Goal: Task Accomplishment & Management: Manage account settings

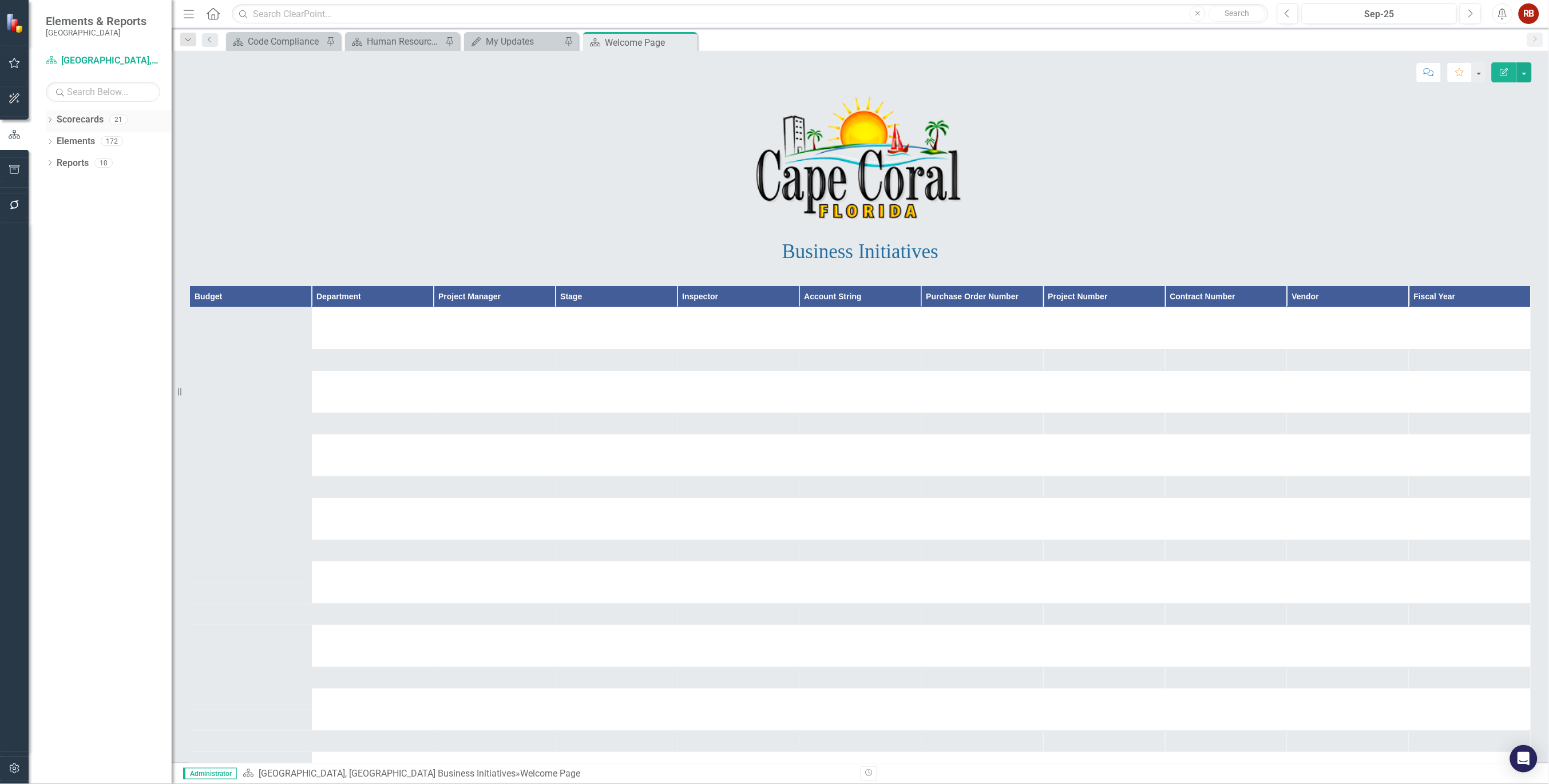
click at [46, 119] on icon "Dropdown" at bounding box center [49, 121] width 8 height 6
click at [54, 164] on icon "Dropdown" at bounding box center [56, 162] width 8 height 7
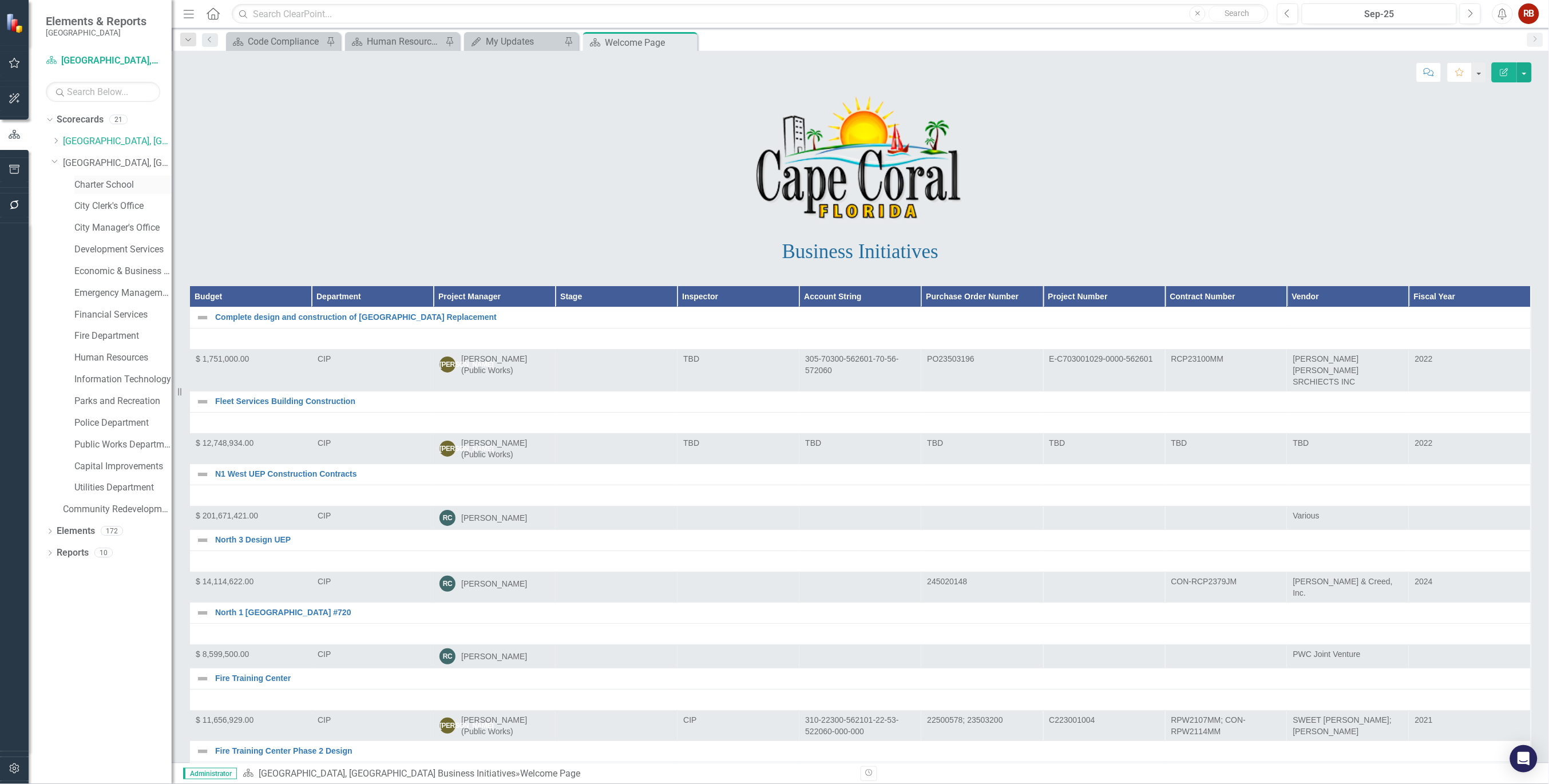
click at [102, 179] on link "Charter School" at bounding box center [123, 185] width 97 height 13
click at [101, 183] on link "Charter School" at bounding box center [123, 185] width 97 height 13
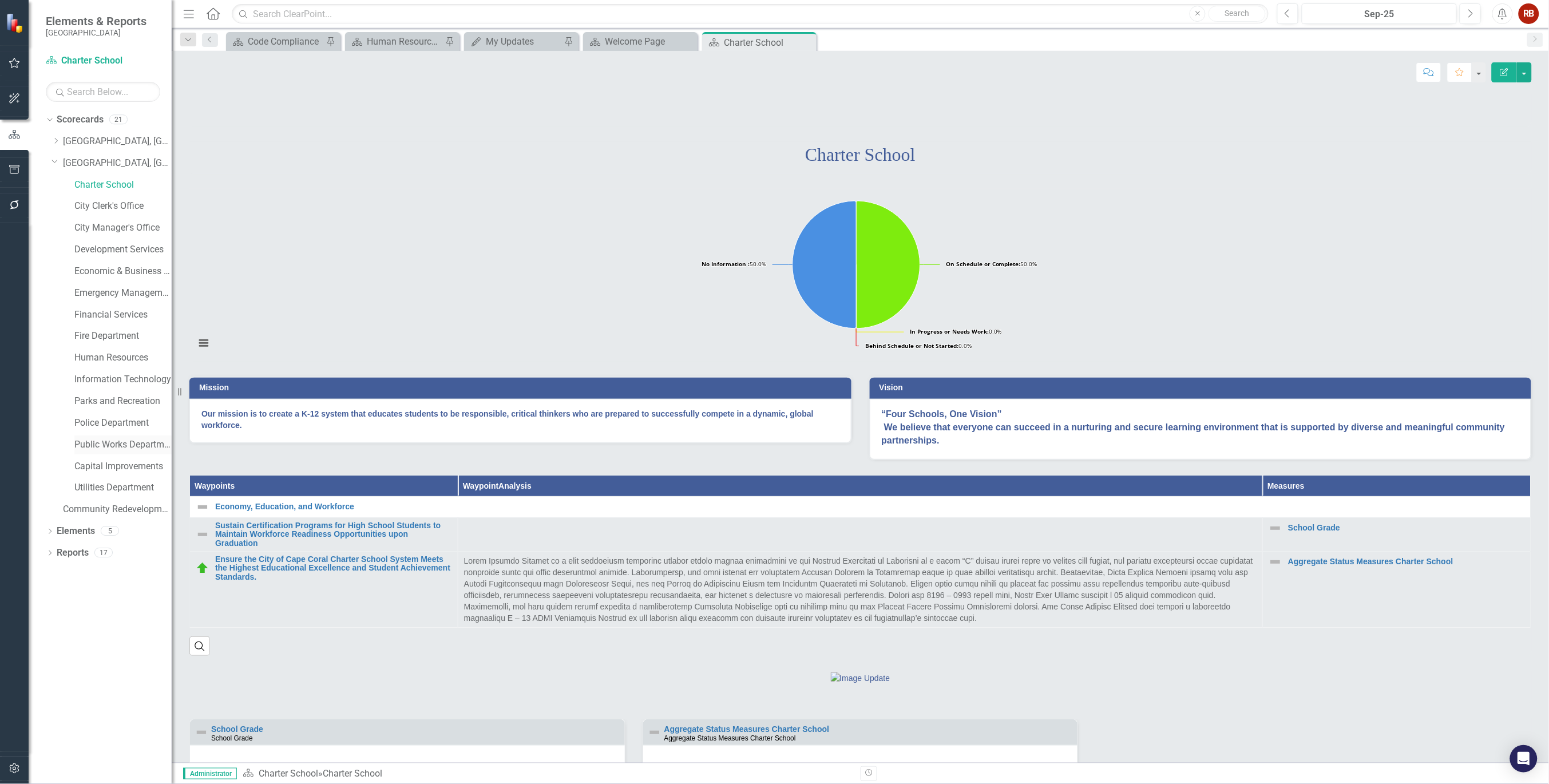
click at [111, 444] on link "Public Works Department" at bounding box center [123, 445] width 97 height 13
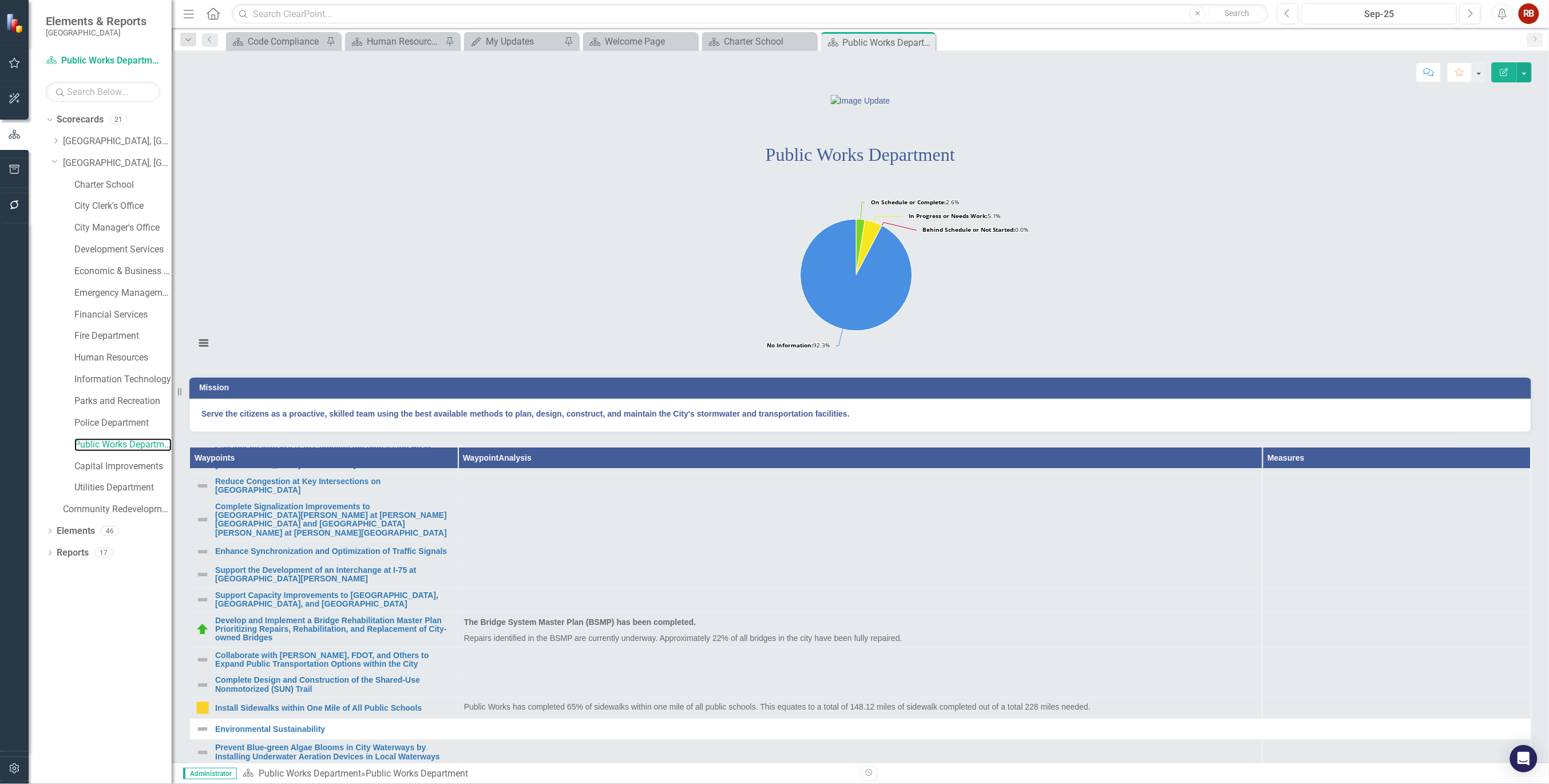
scroll to position [254, 0]
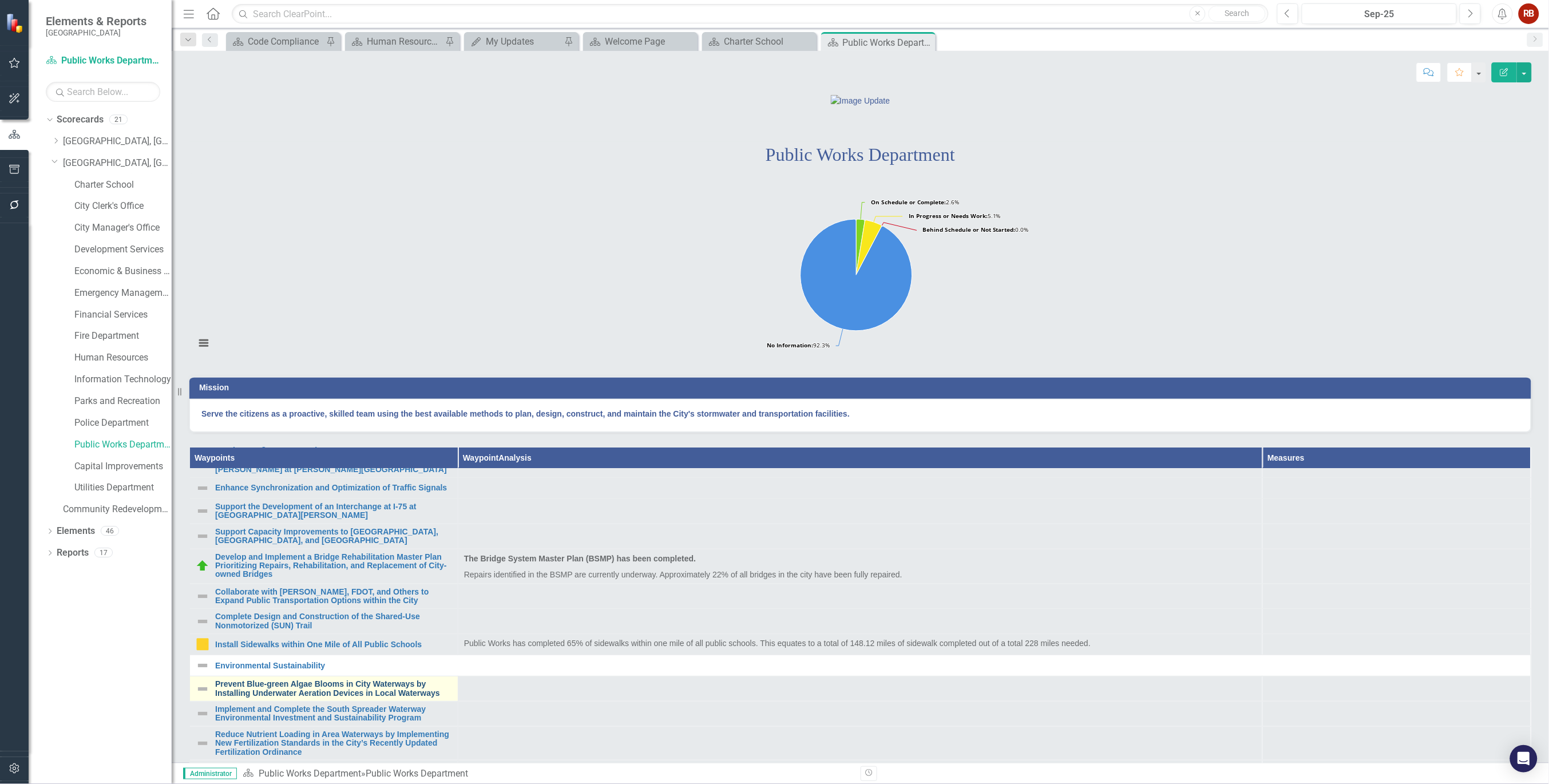
click at [364, 697] on link "Prevent Blue-green Algae Blooms in City Waterways by Installing Underwater Aera…" at bounding box center [334, 688] width 237 height 17
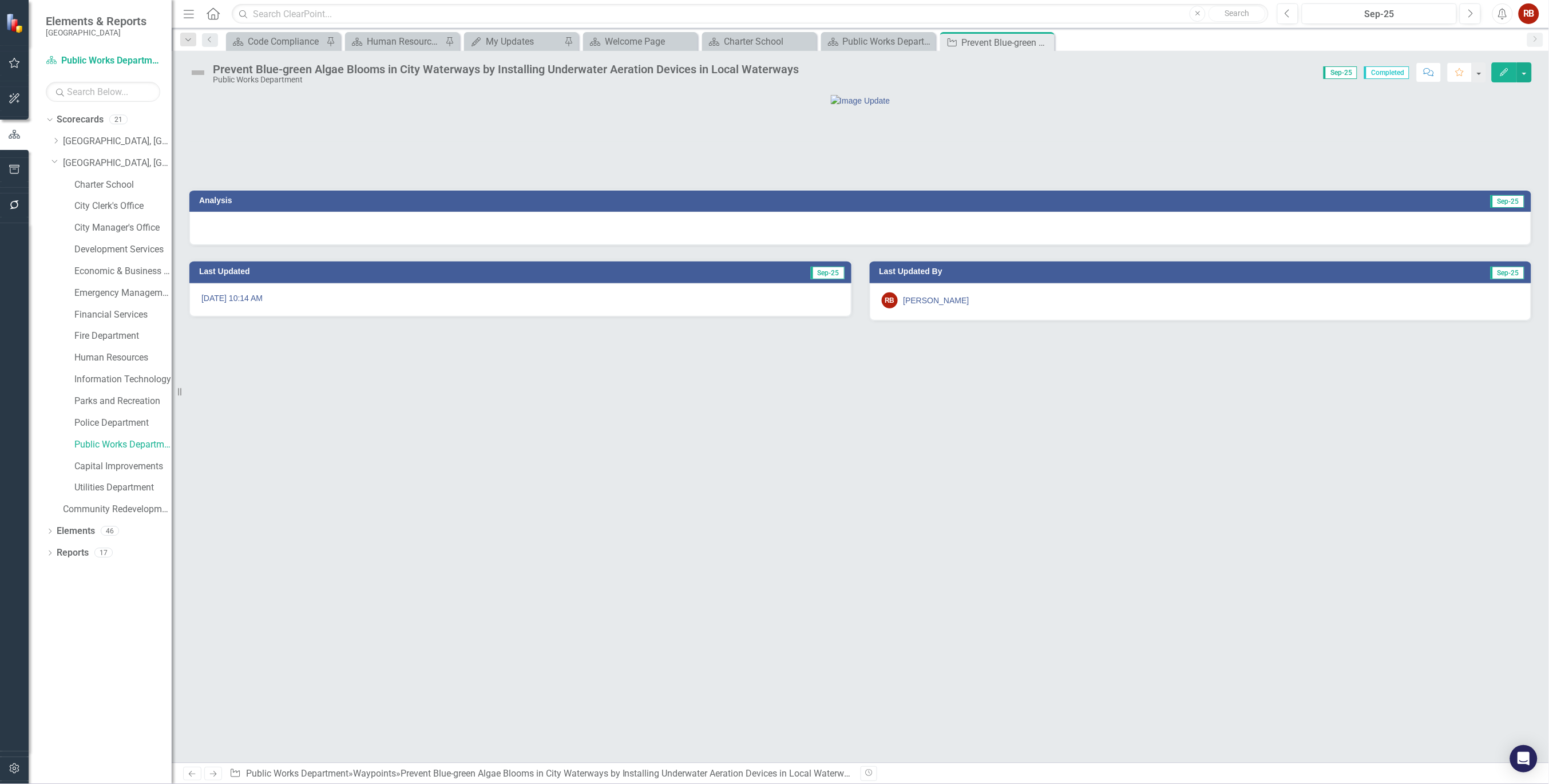
click at [773, 433] on div "Analysis Sep-25 Last Updated Sep-25 [DATE] 10:14 AM Last Updated By Sep-25 RB […" at bounding box center [860, 428] width 1378 height 669
click at [1505, 70] on icon "button" at bounding box center [1504, 72] width 8 height 8
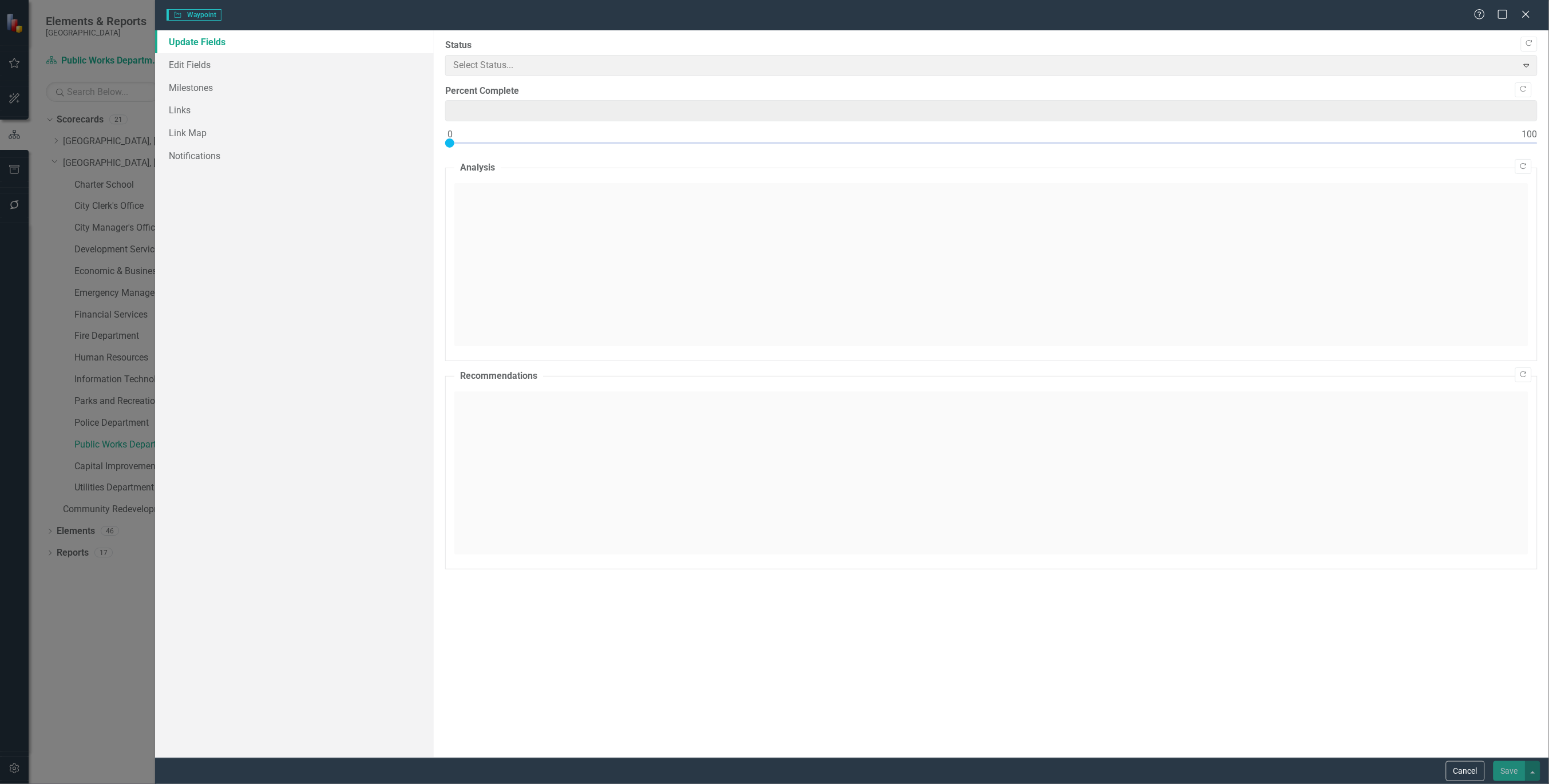
type input "100"
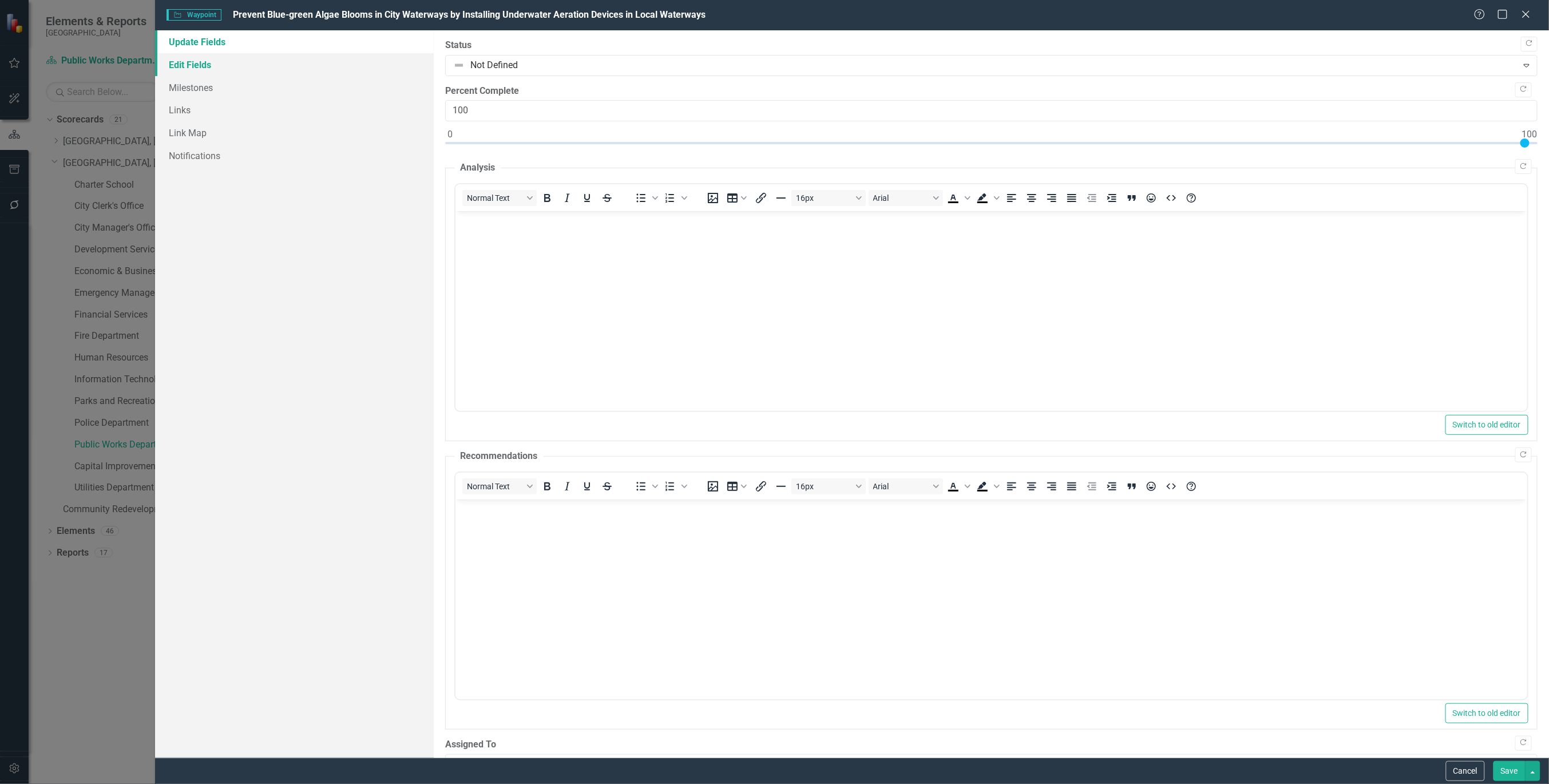
click at [201, 61] on link "Edit Fields" at bounding box center [294, 64] width 278 height 23
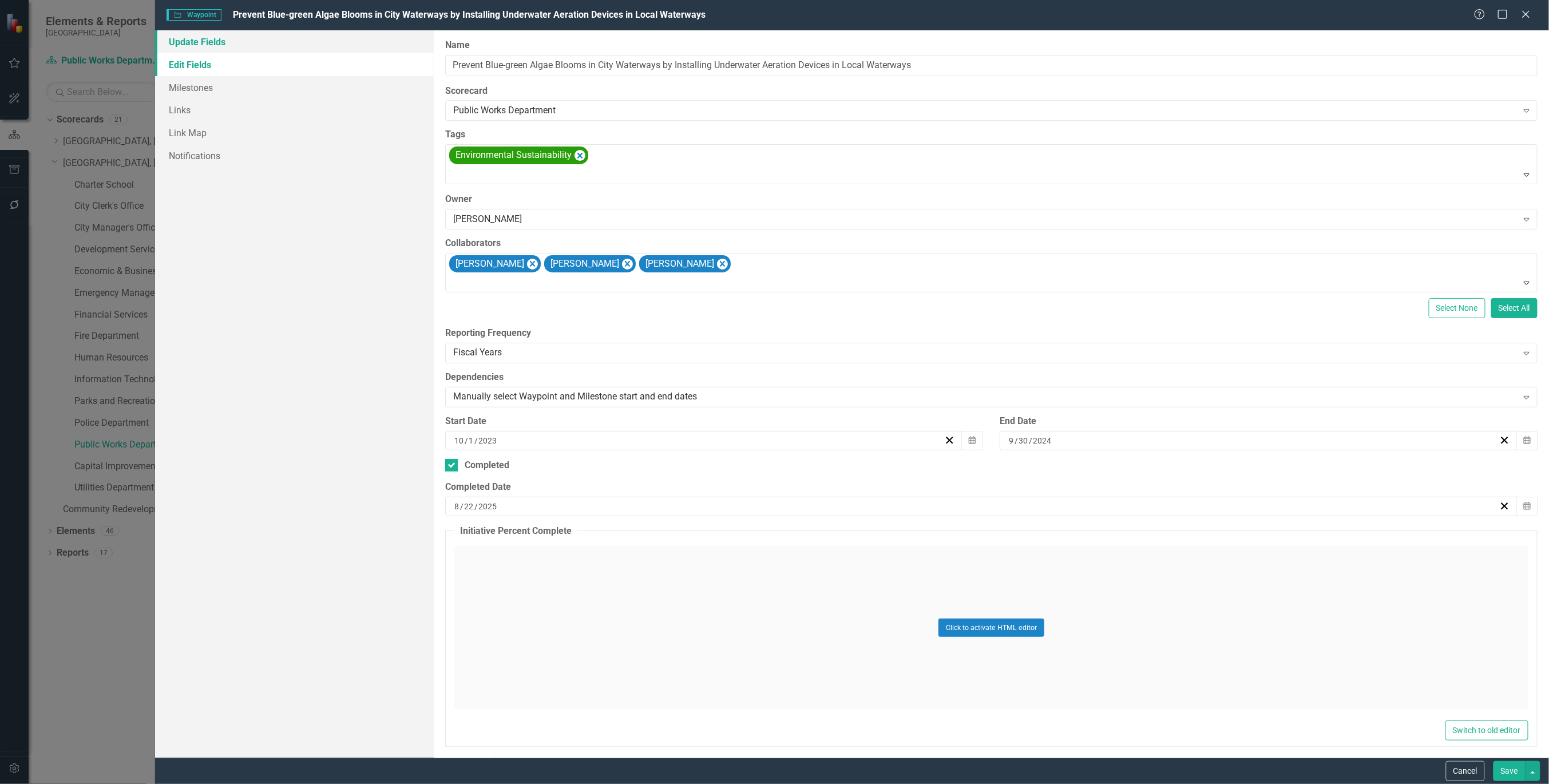
click at [213, 43] on link "Update Fields" at bounding box center [294, 41] width 278 height 23
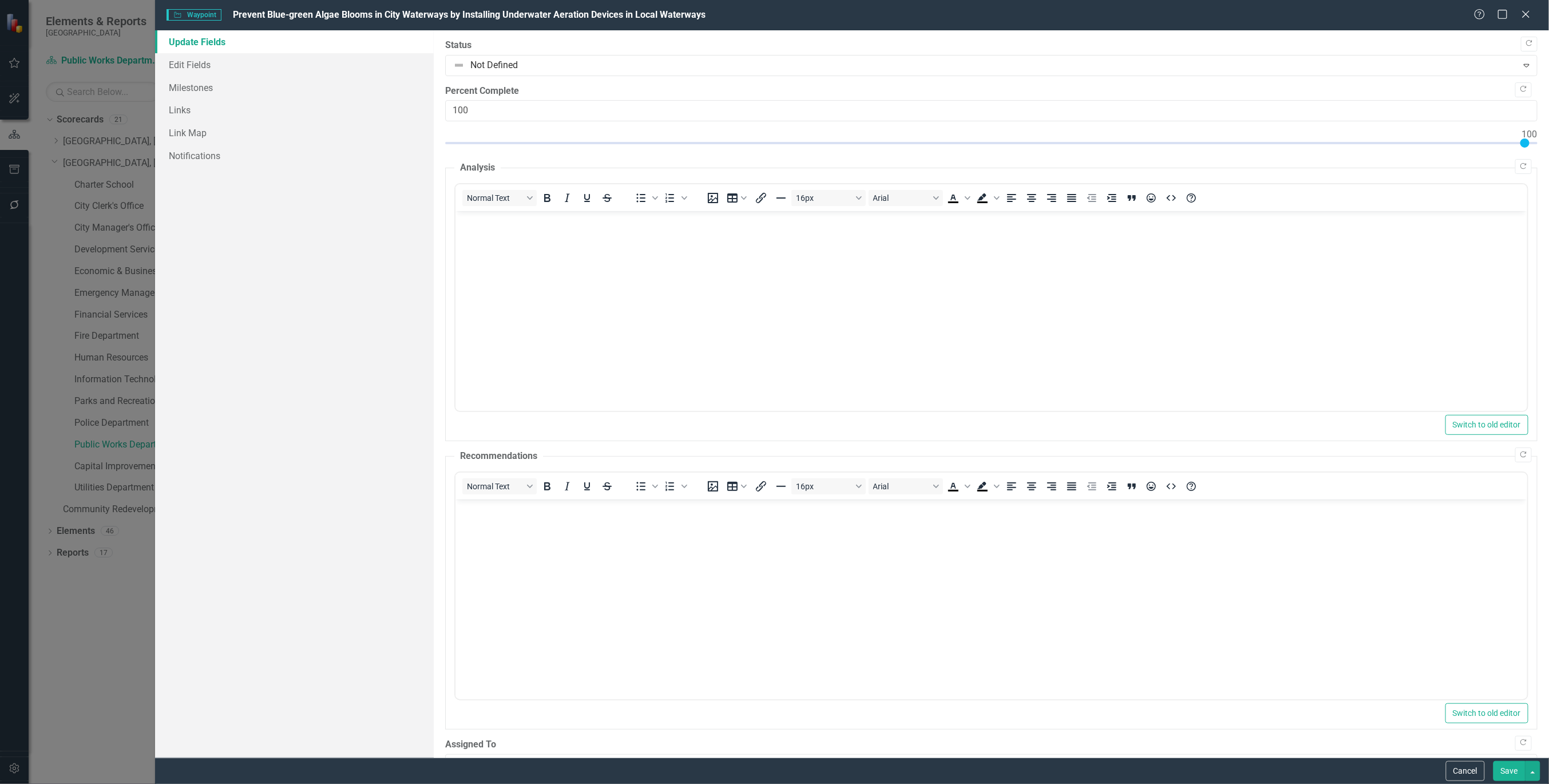
click at [1512, 775] on button "Save" at bounding box center [1509, 771] width 32 height 20
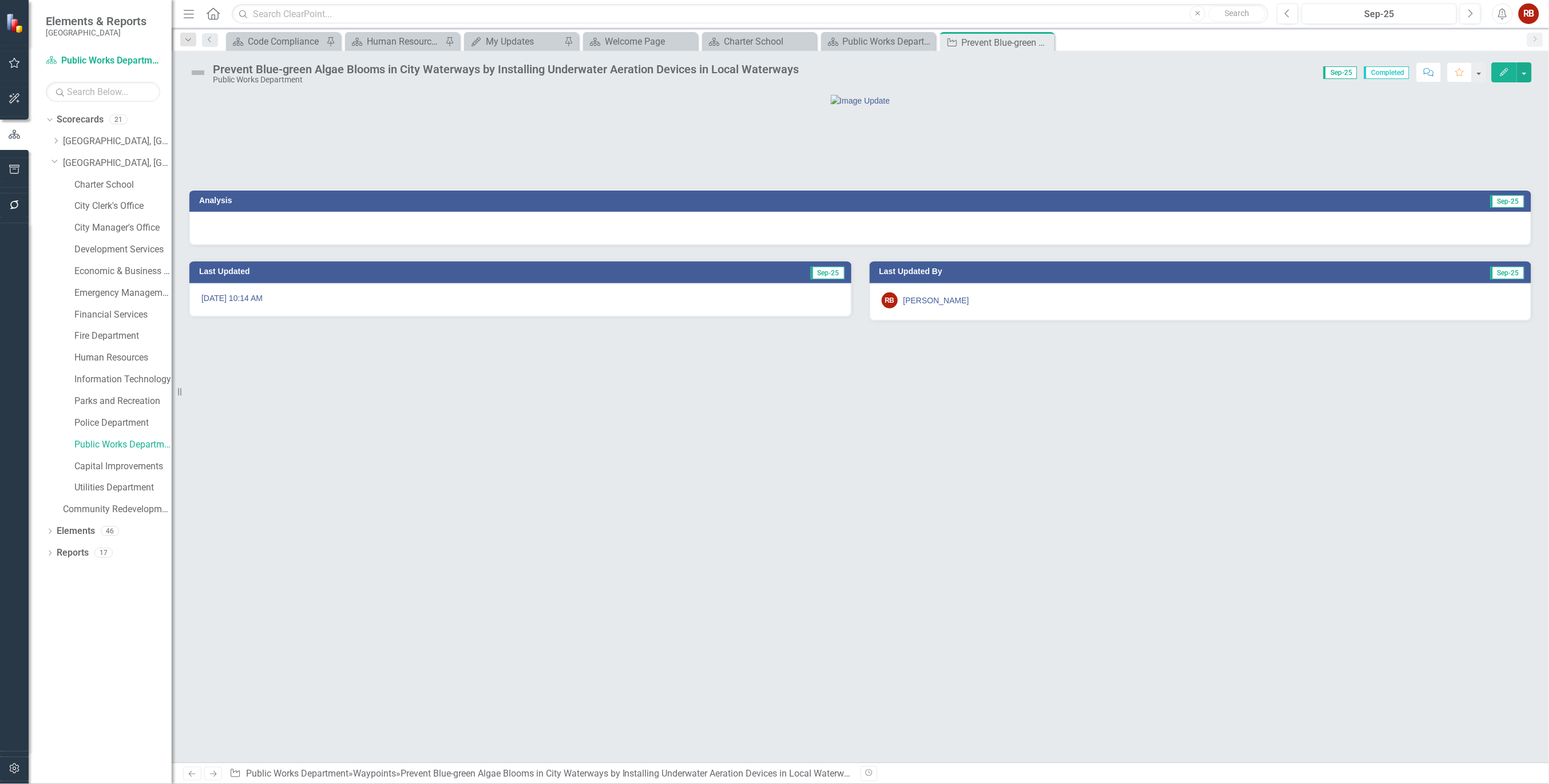
click at [0, 0] on icon "Close" at bounding box center [0, 0] width 0 height 0
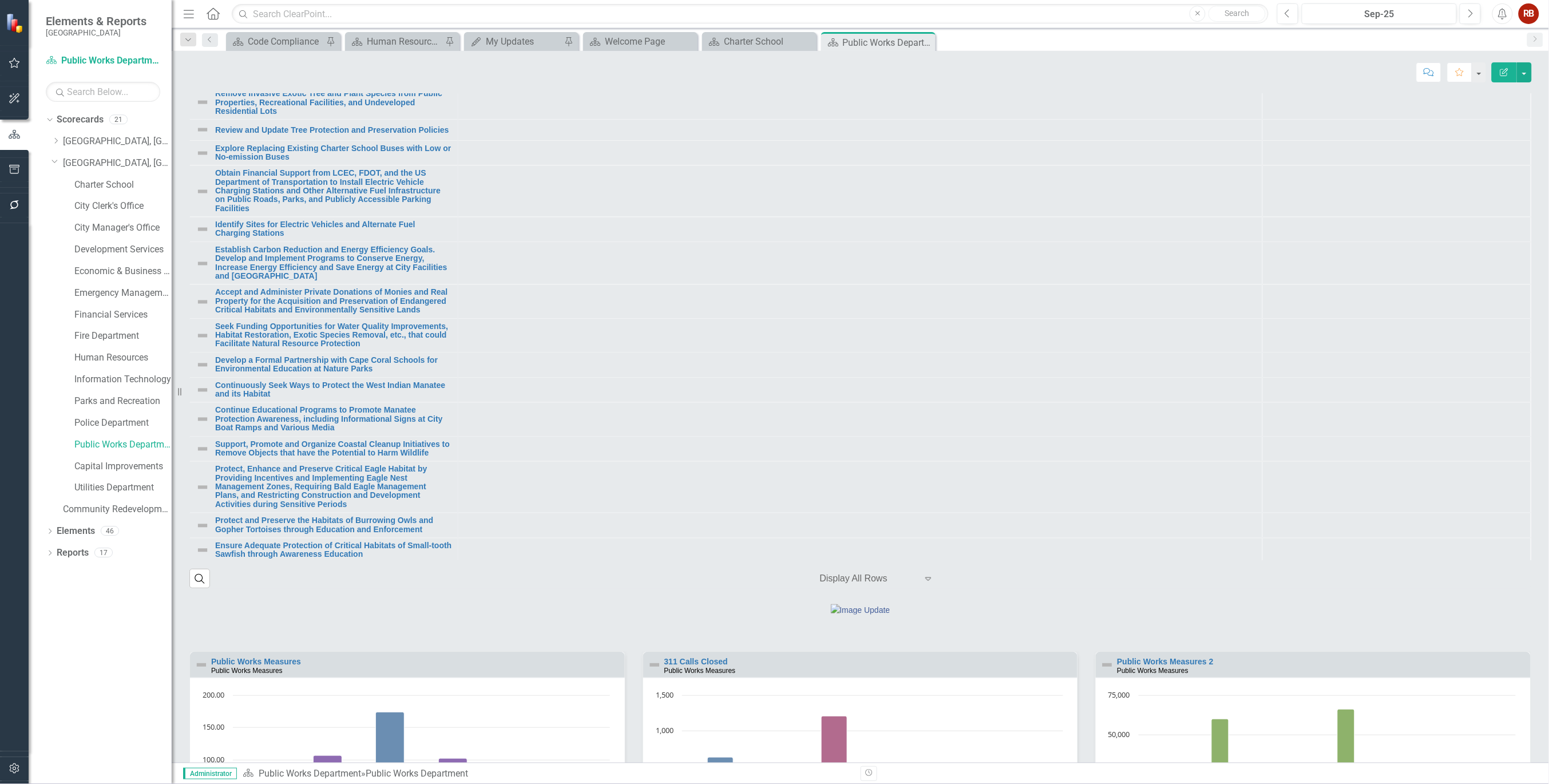
scroll to position [444, 0]
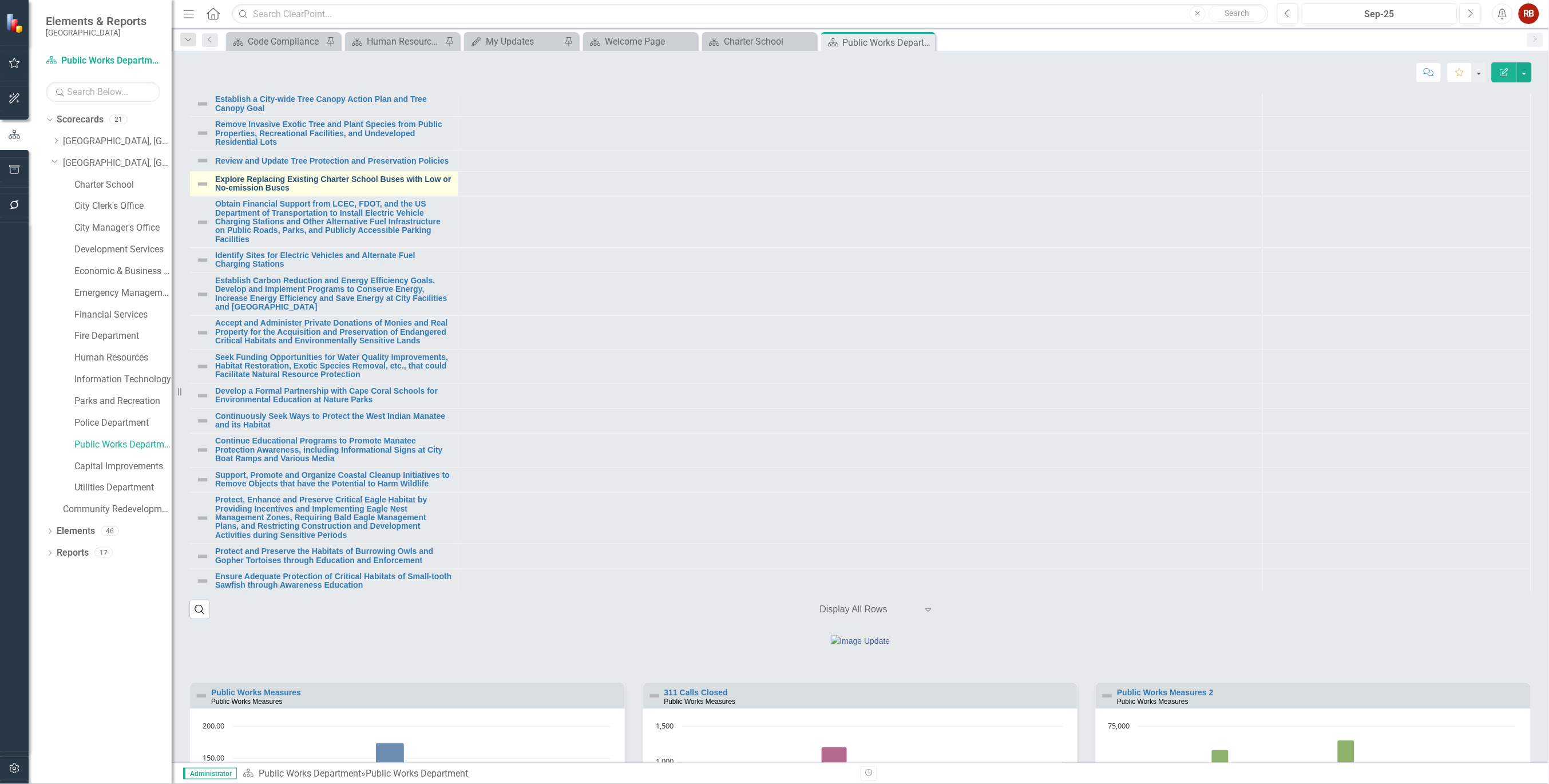
click at [327, 197] on td "Explore Replacing Existing Charter School Buses with Low or No-emission Buses L…" at bounding box center [324, 184] width 268 height 25
click at [249, 193] on link "Explore Replacing Existing Charter School Buses with Low or No-emission Buses" at bounding box center [334, 183] width 237 height 17
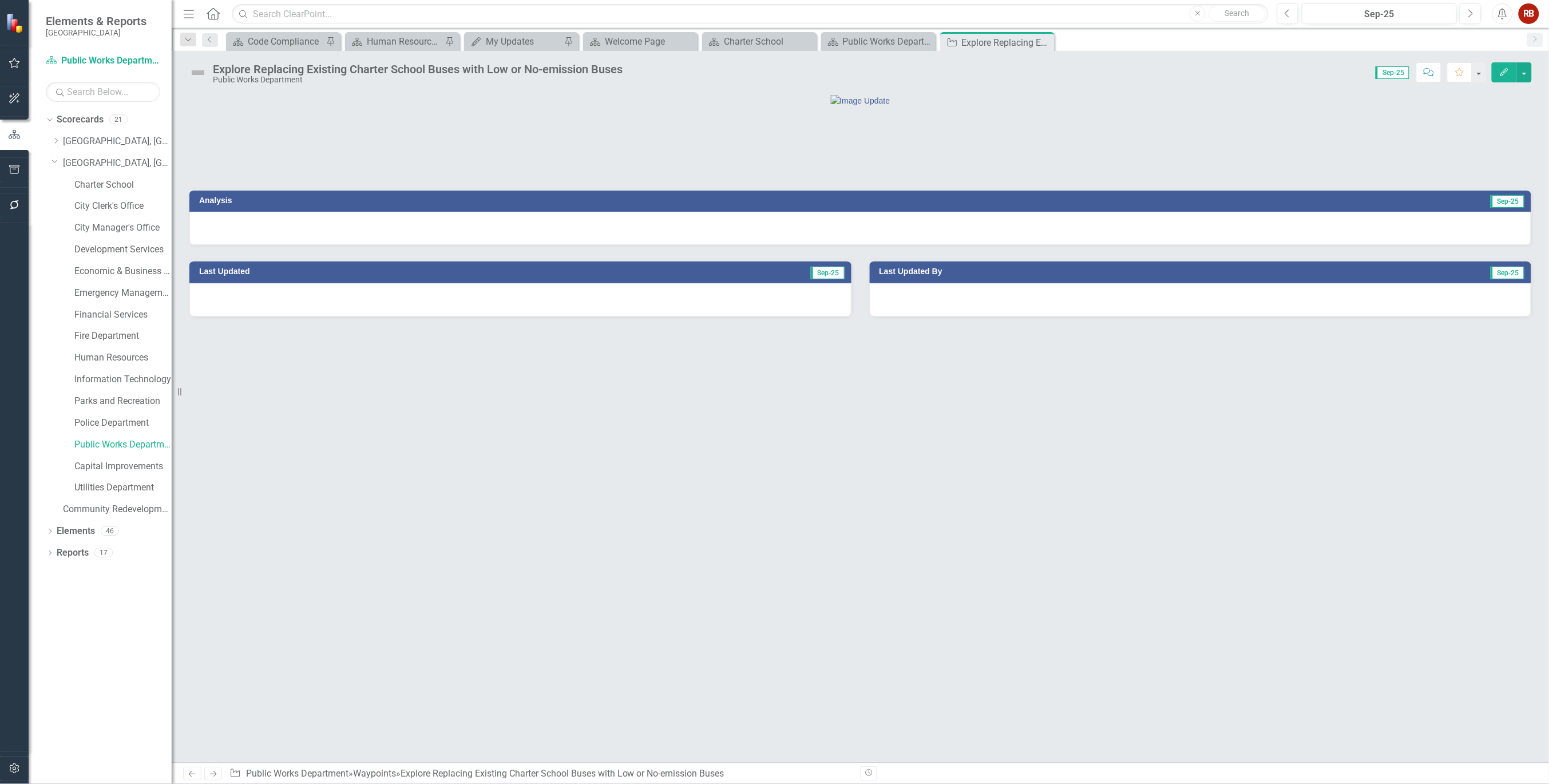
click at [1492, 65] on button "Edit" at bounding box center [1505, 72] width 25 height 20
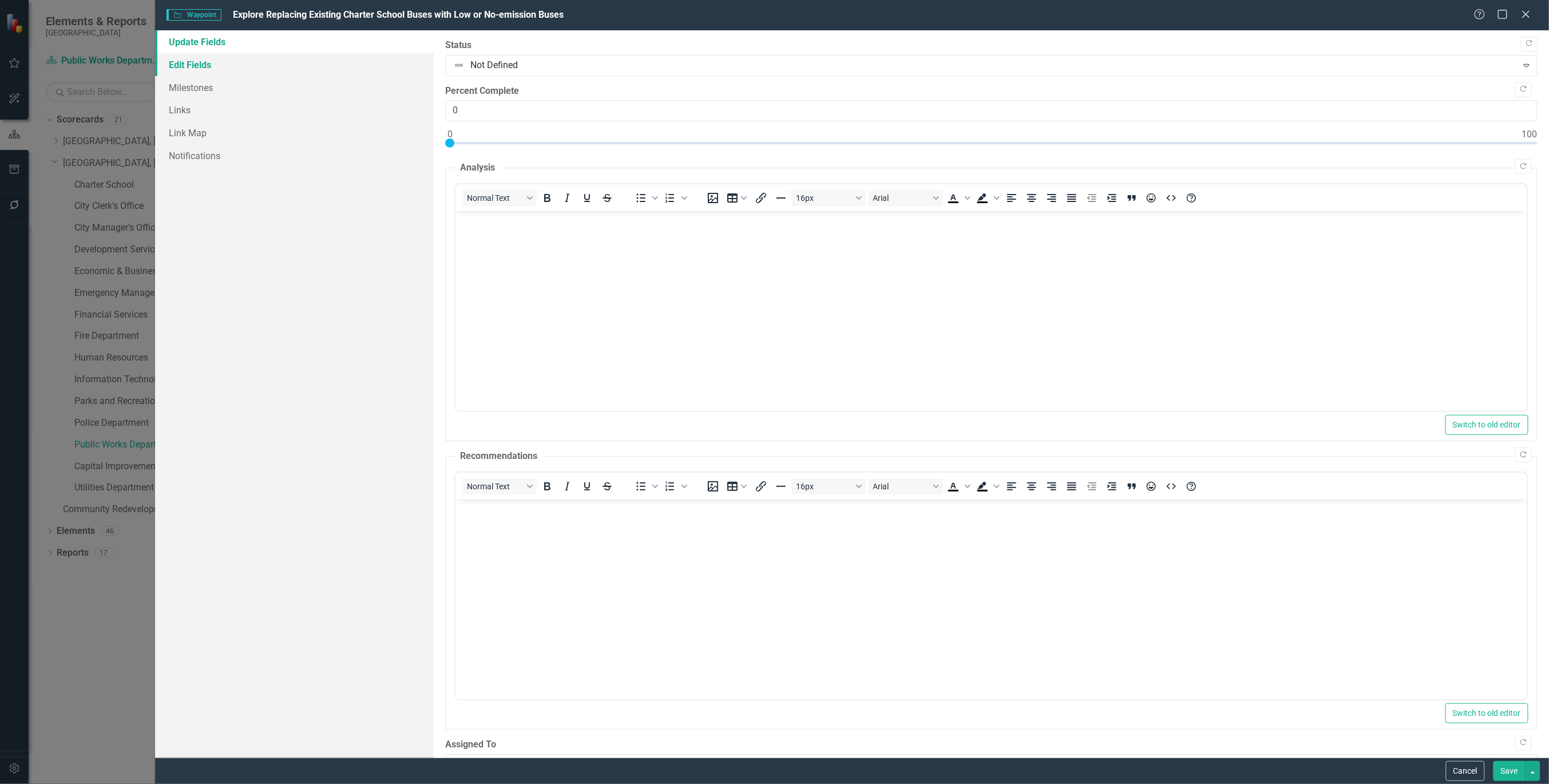
click at [209, 72] on link "Edit Fields" at bounding box center [294, 64] width 278 height 23
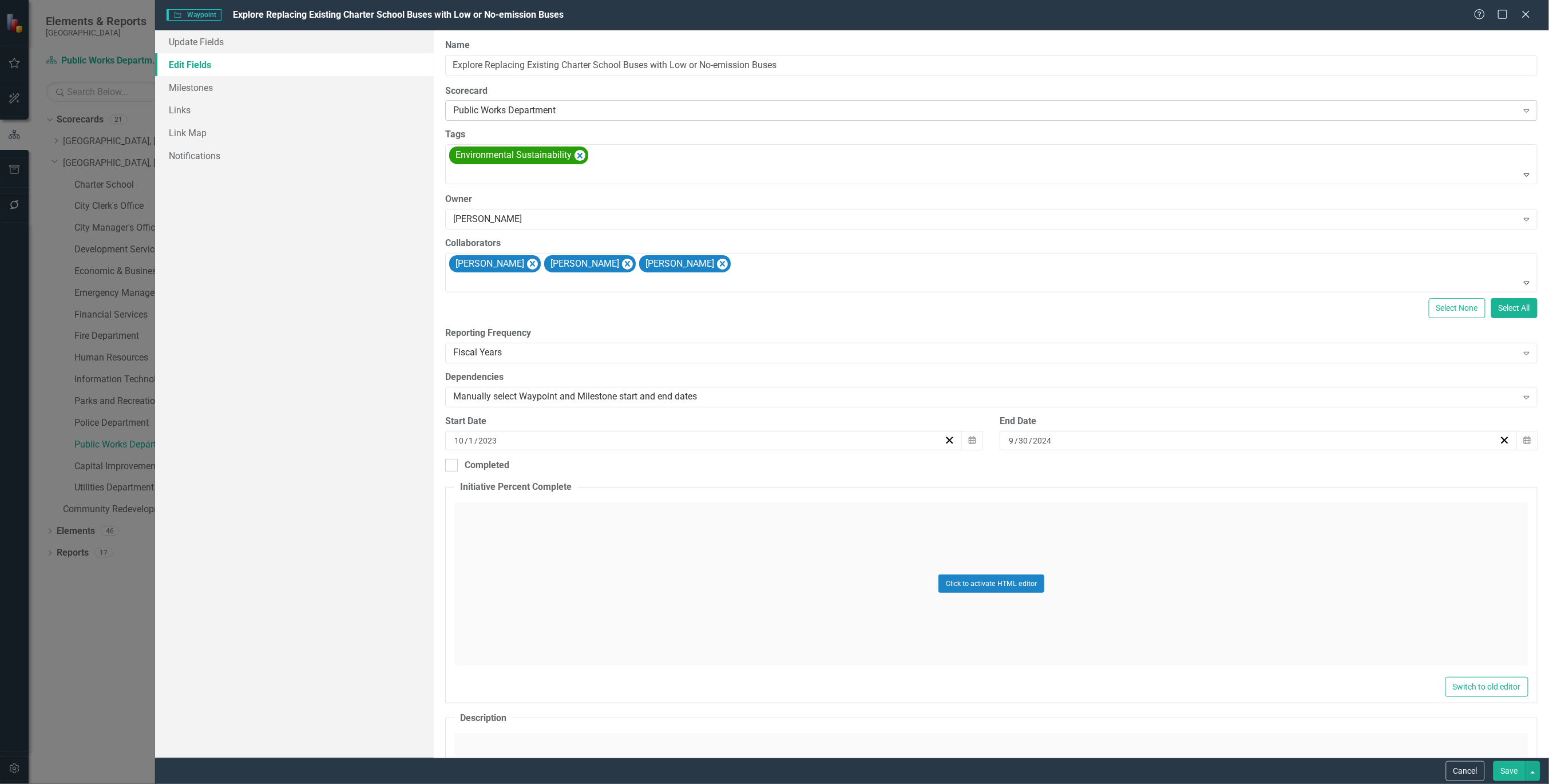
click at [1517, 109] on div "Expand" at bounding box center [1527, 110] width 20 height 18
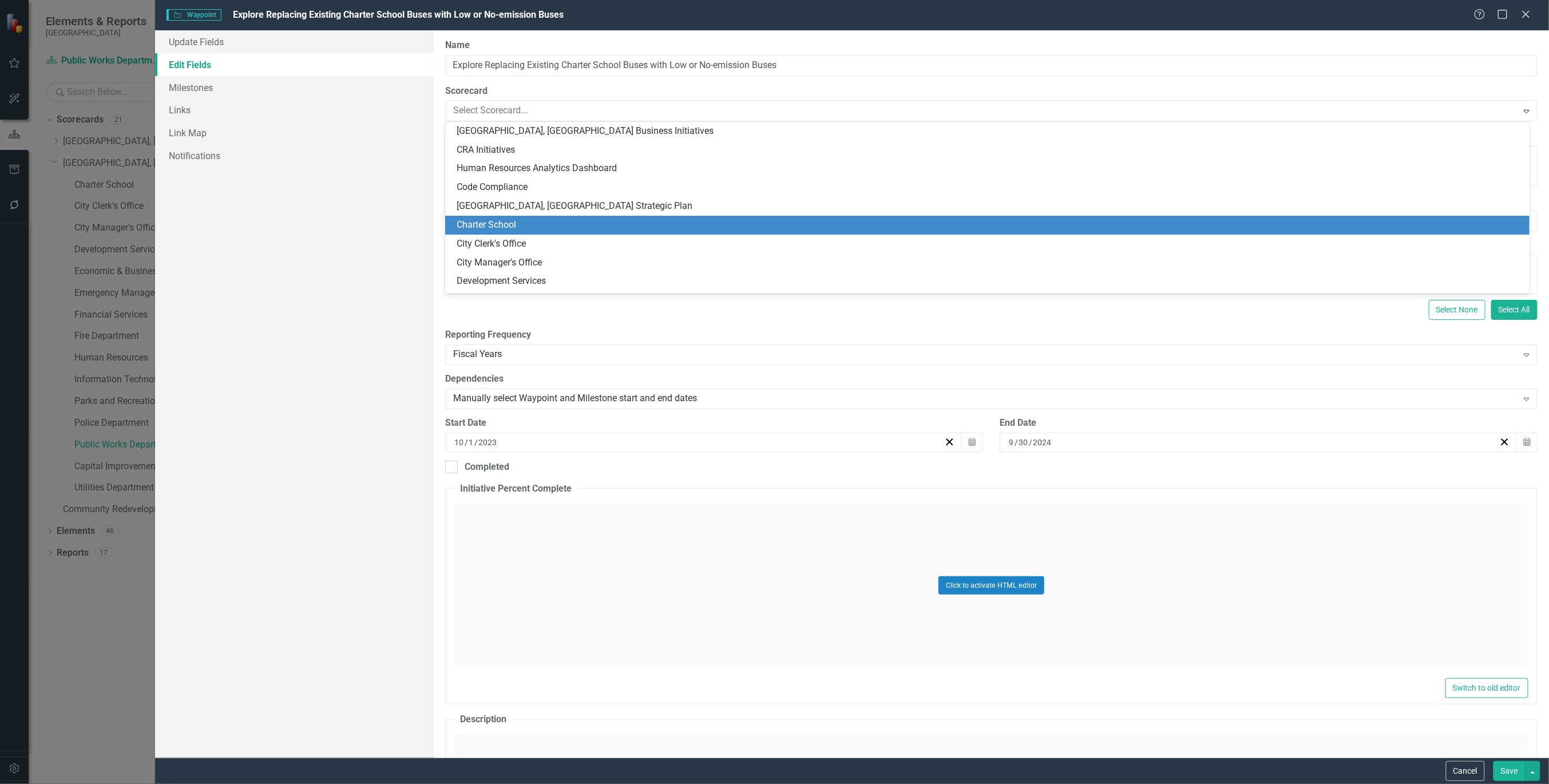
click at [517, 222] on div "Charter School" at bounding box center [989, 225] width 1066 height 13
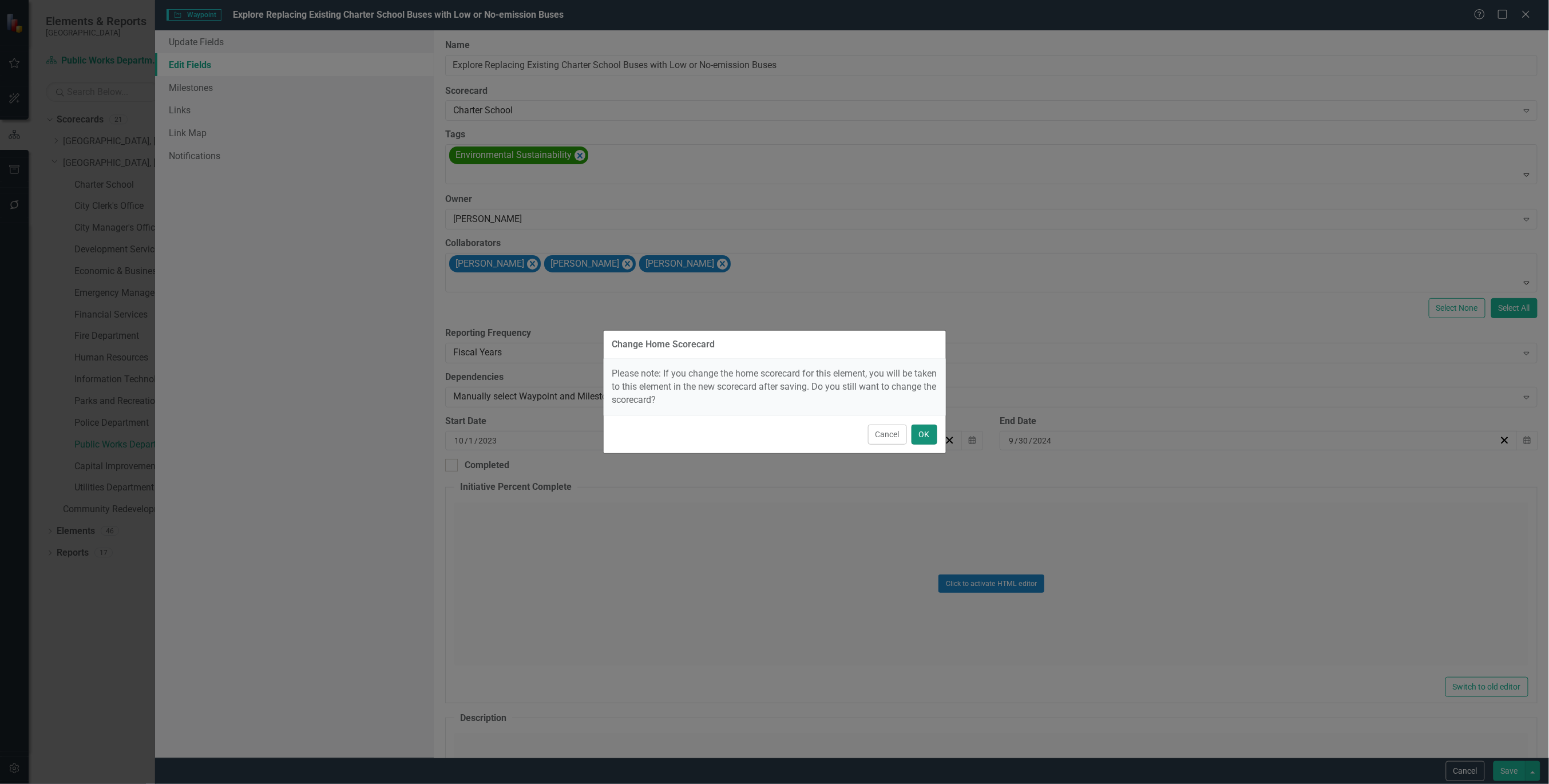
click at [925, 436] on button "OK" at bounding box center [924, 434] width 26 height 20
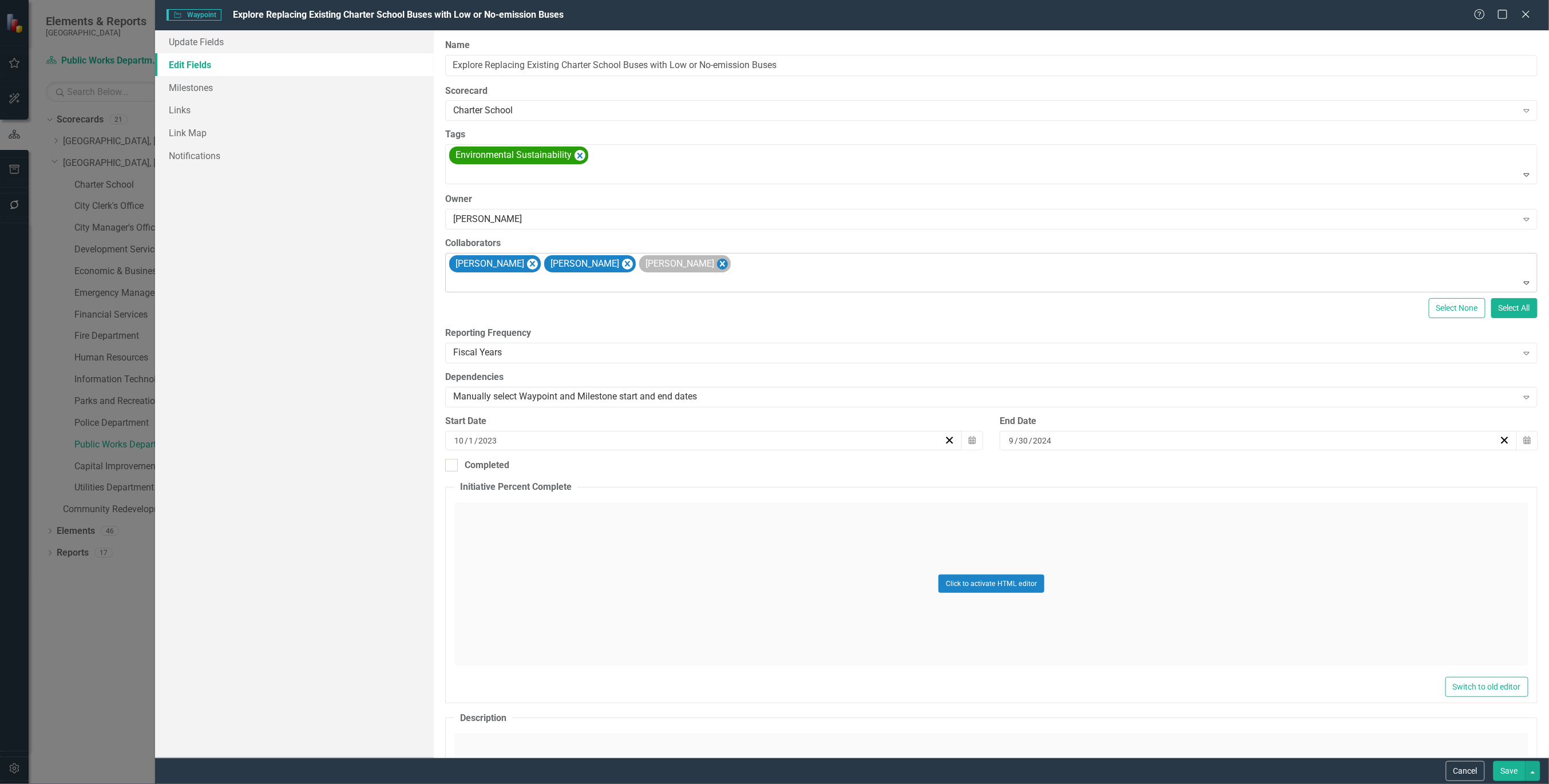
click at [717, 262] on icon "Remove Matt Williams" at bounding box center [722, 264] width 11 height 14
click at [622, 266] on icon "Remove Alicia Pearce Smith" at bounding box center [627, 264] width 11 height 14
click at [530, 265] on icon "Remove AJ Forbes" at bounding box center [532, 264] width 5 height 6
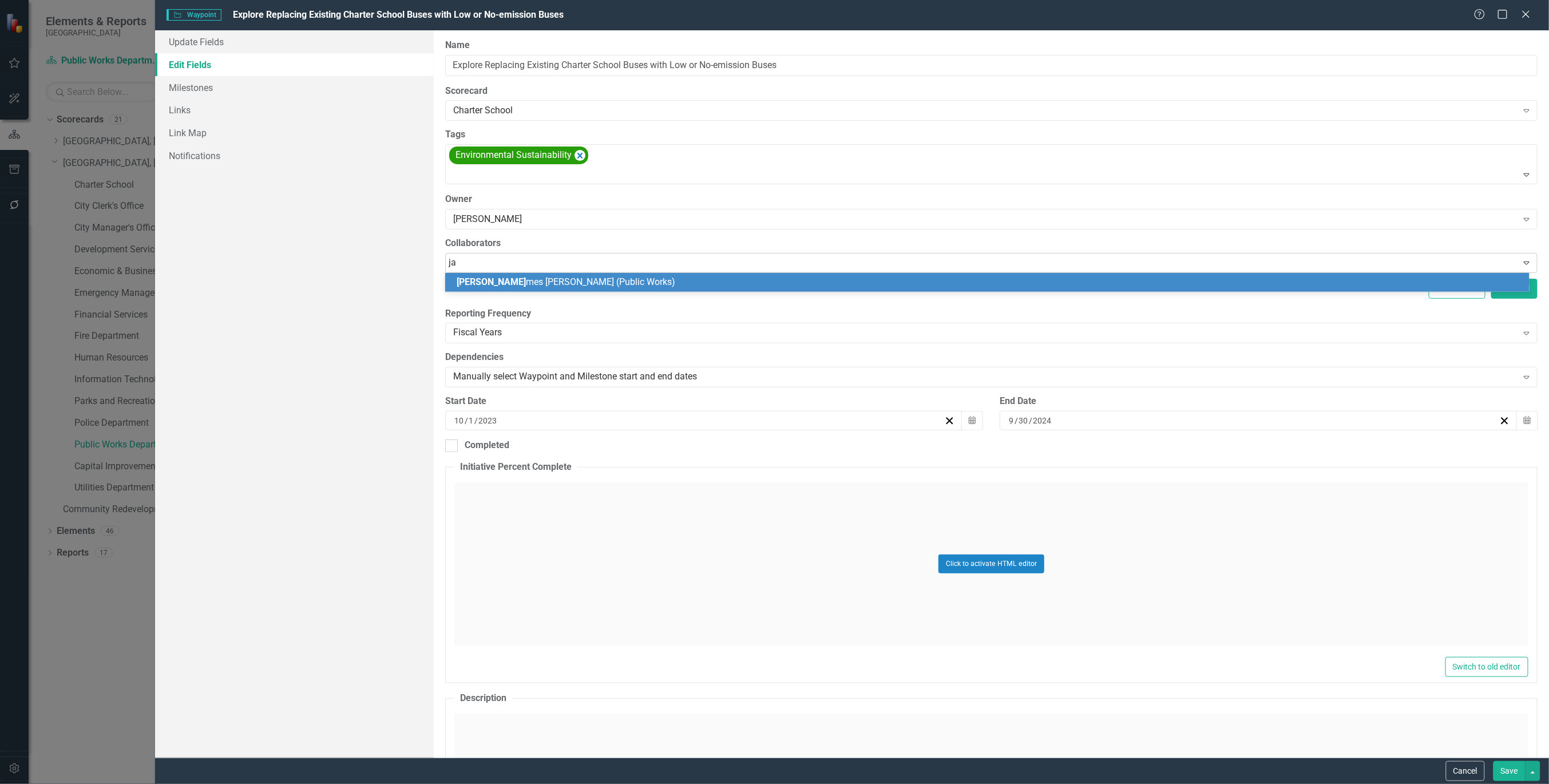
type input "j"
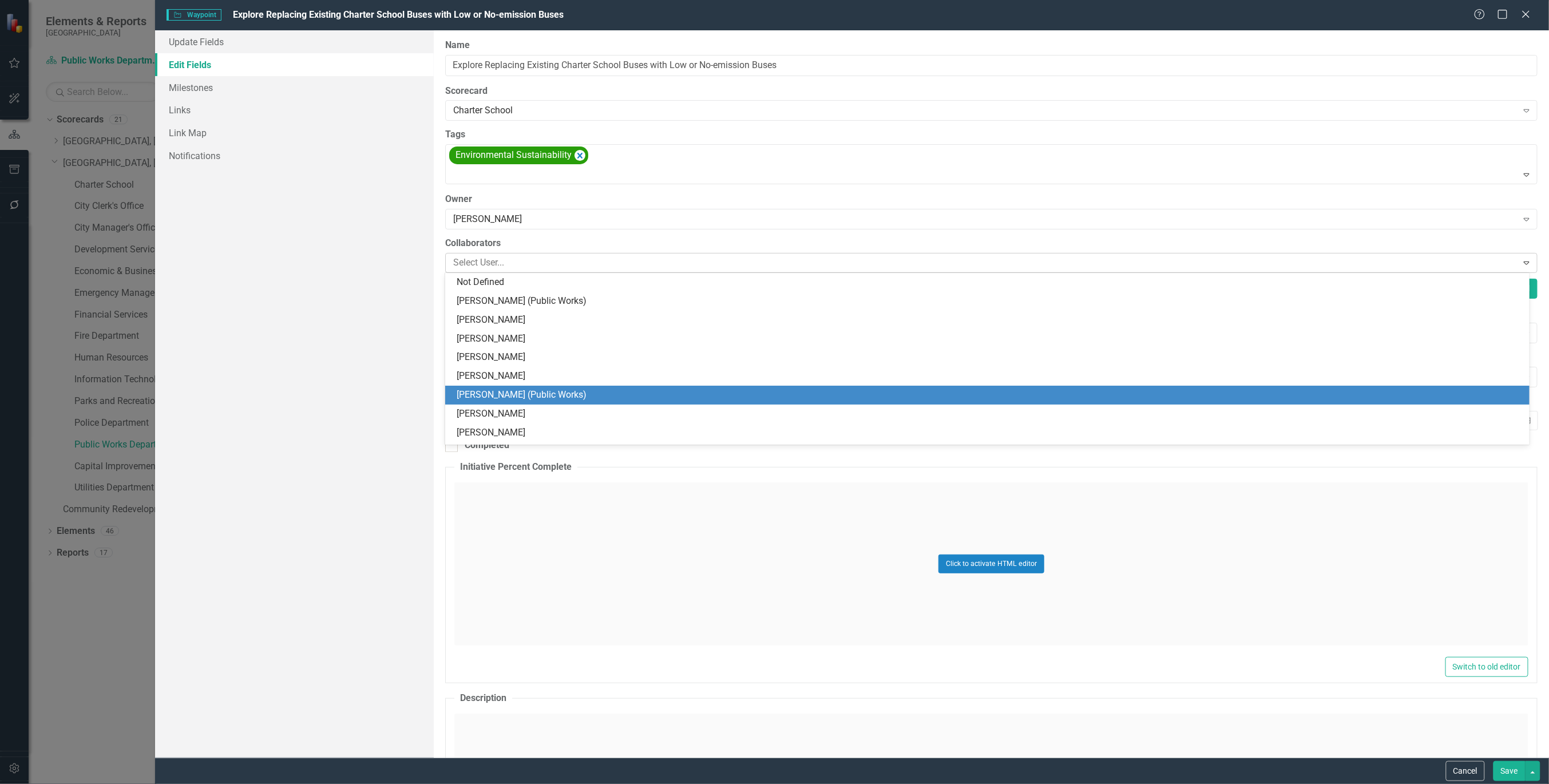
click at [673, 230] on div "ClearPoint Can Do More! How ClearPoint Can Help Close Enterprise plans can auto…" at bounding box center [991, 393] width 1115 height 727
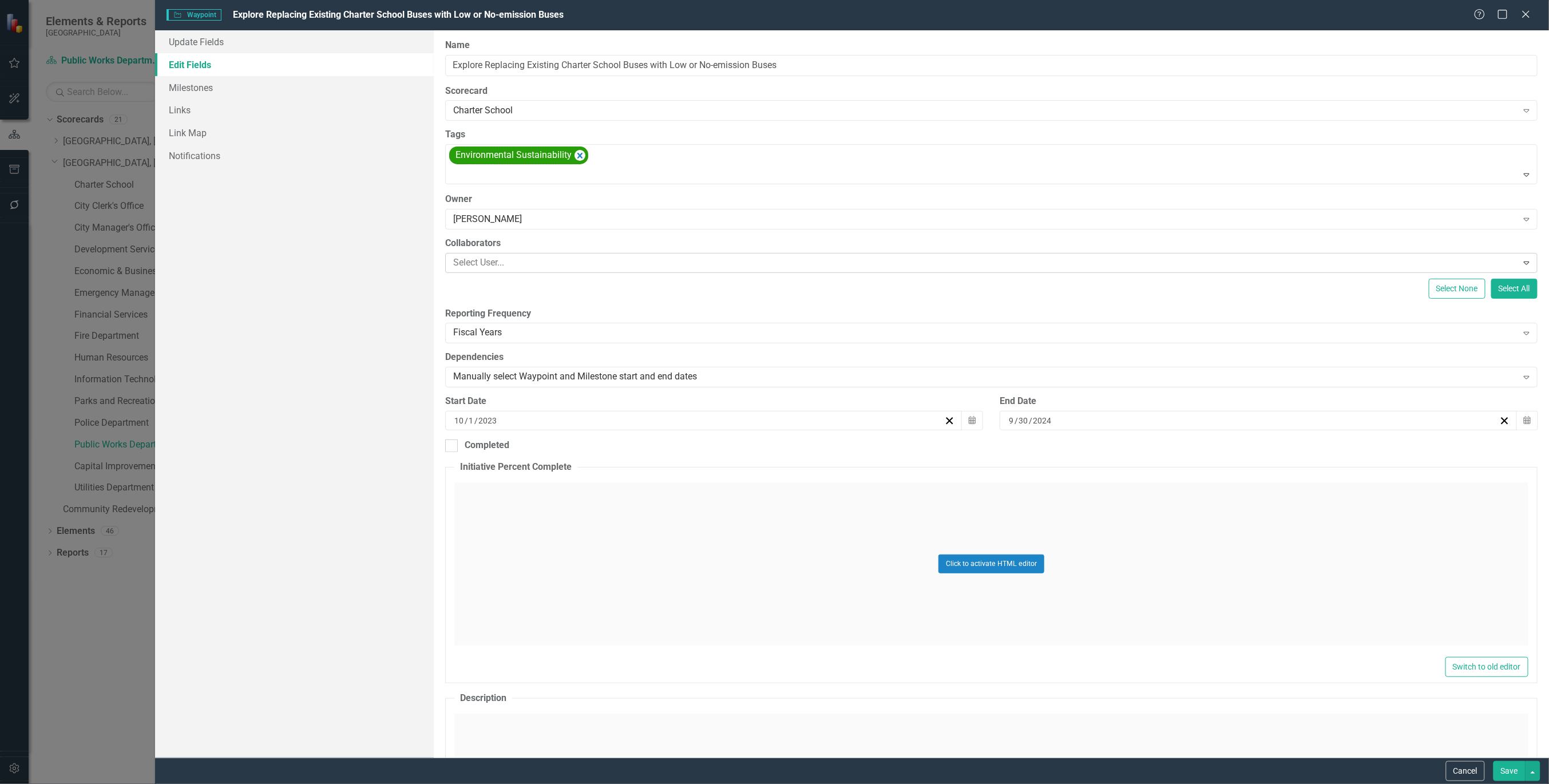
click at [1514, 770] on button "Save" at bounding box center [1509, 771] width 32 height 20
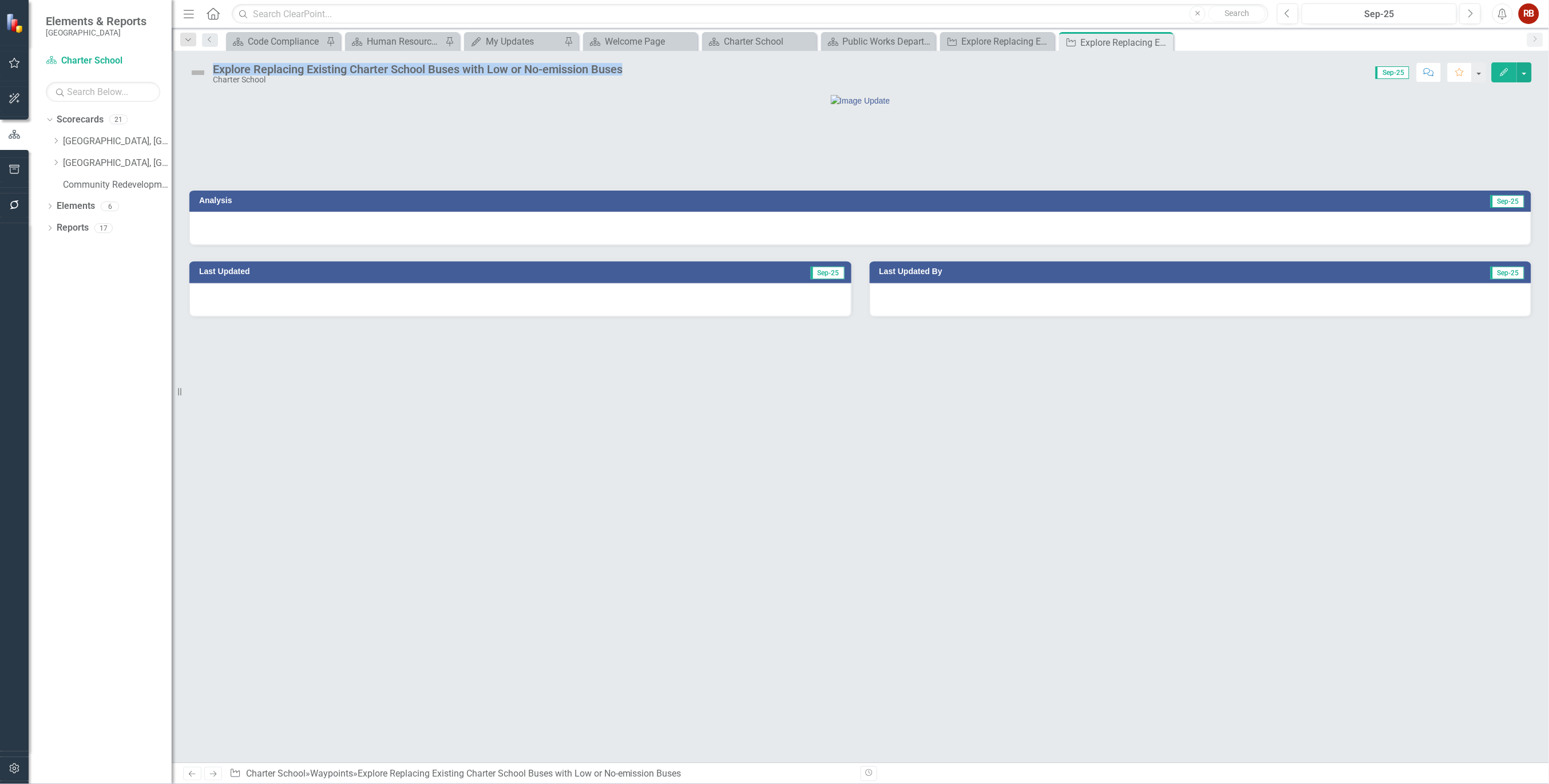
drag, startPoint x: 625, startPoint y: 67, endPoint x: 215, endPoint y: 67, distance: 410.0
click at [215, 67] on div "Explore Replacing Existing Charter School Buses with Low or No-emission Buses" at bounding box center [417, 69] width 409 height 13
copy div "Explore Replacing Existing Charter School Buses with Low or No-emission Buses"
click at [1146, 106] on div at bounding box center [860, 100] width 1342 height 12
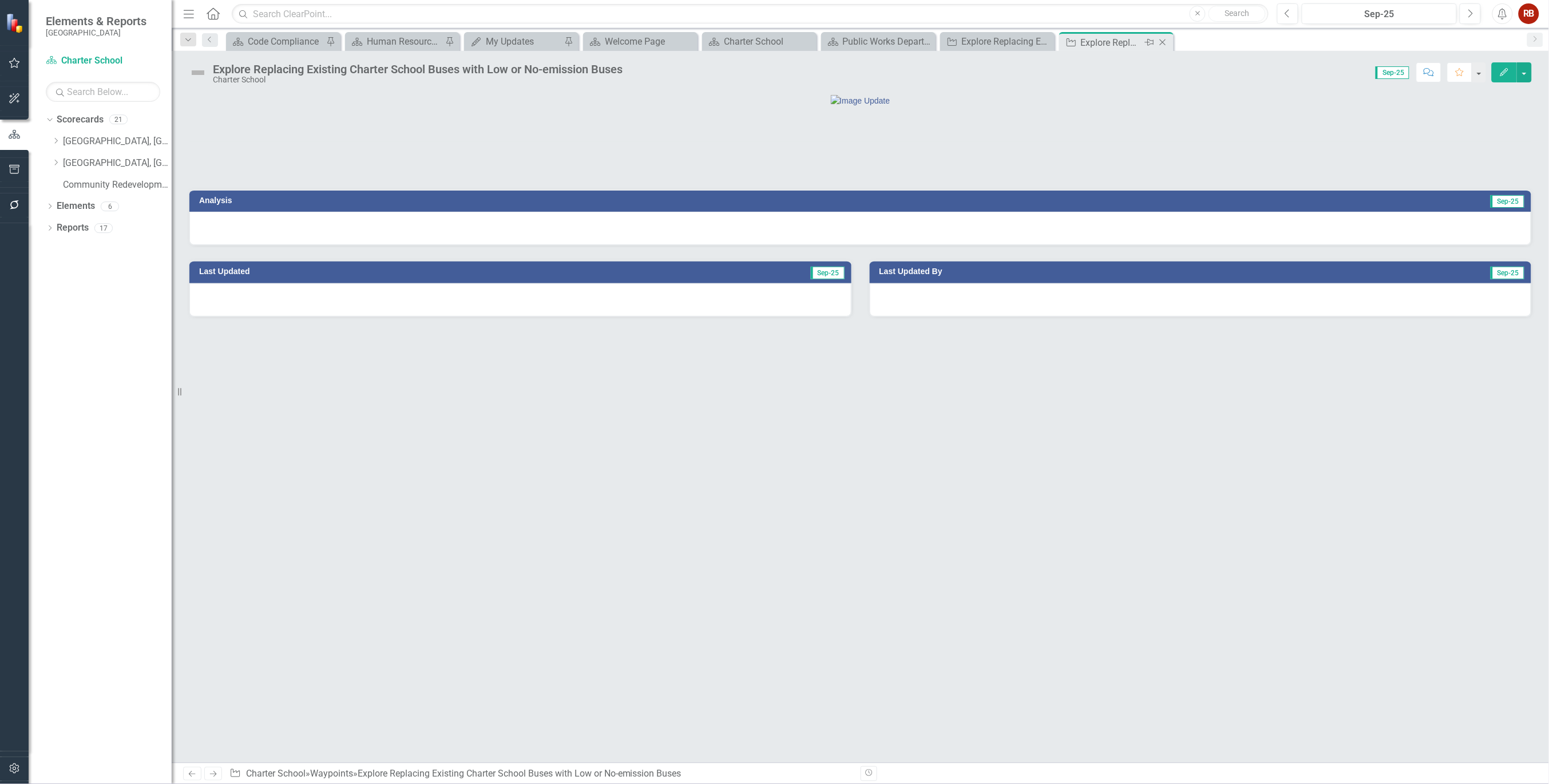
click at [1165, 42] on icon "Close" at bounding box center [1162, 42] width 11 height 9
click at [1047, 46] on icon "Close" at bounding box center [1043, 42] width 11 height 9
